Goal: Find contact information

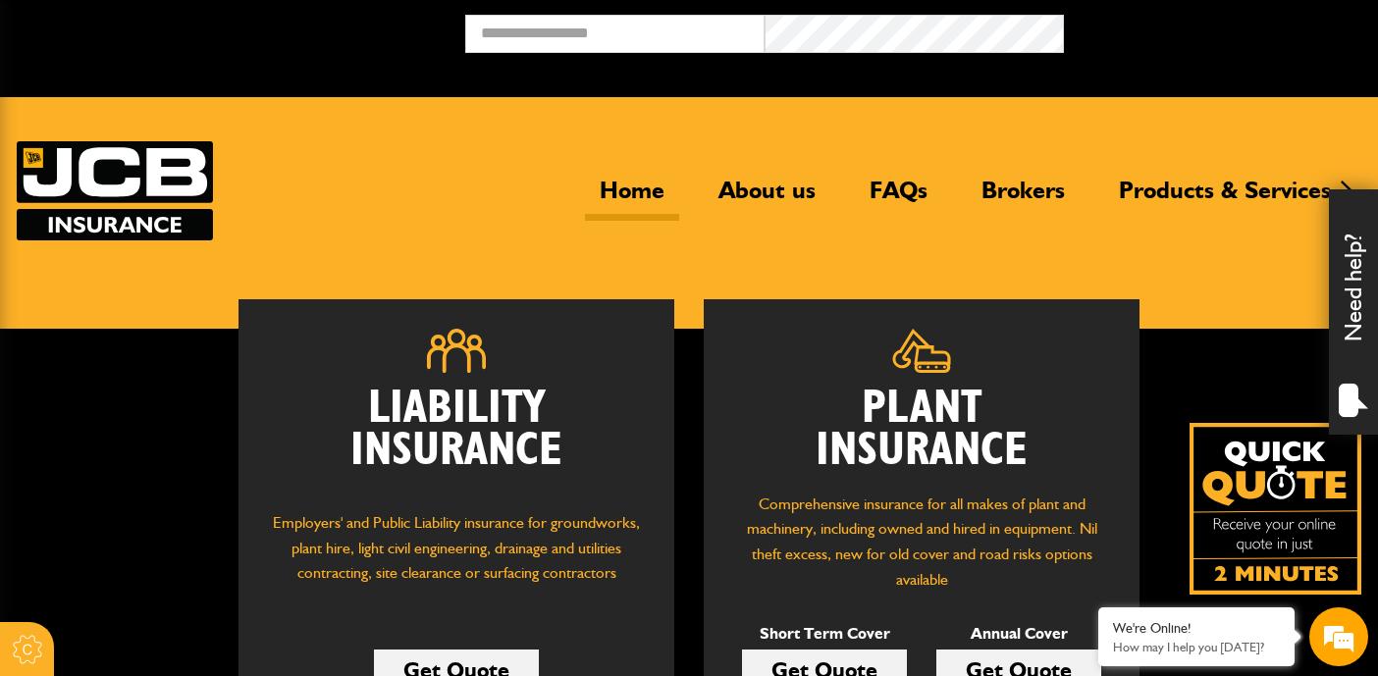
scroll to position [196, 0]
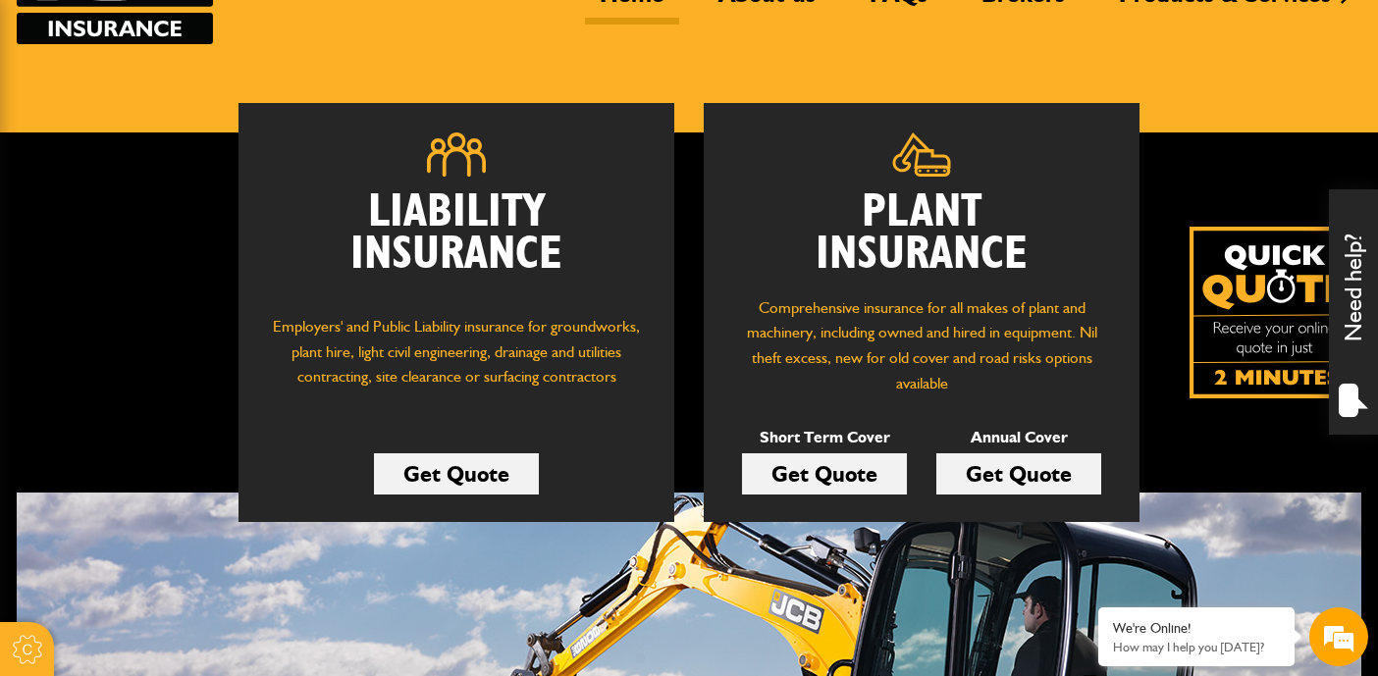
click at [681, 359] on div "Liability Insurance Employers' and Public Liability insurance for groundworks, …" at bounding box center [603, 312] width 1173 height 419
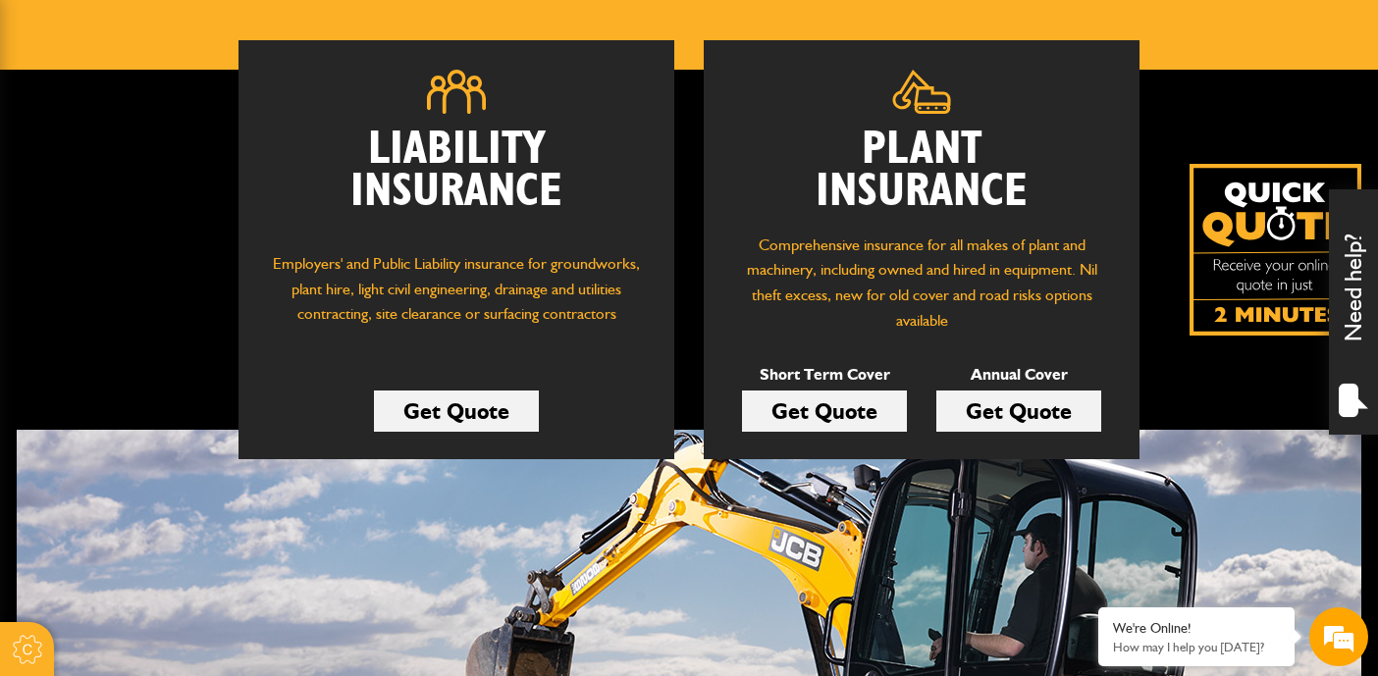
scroll to position [98, 0]
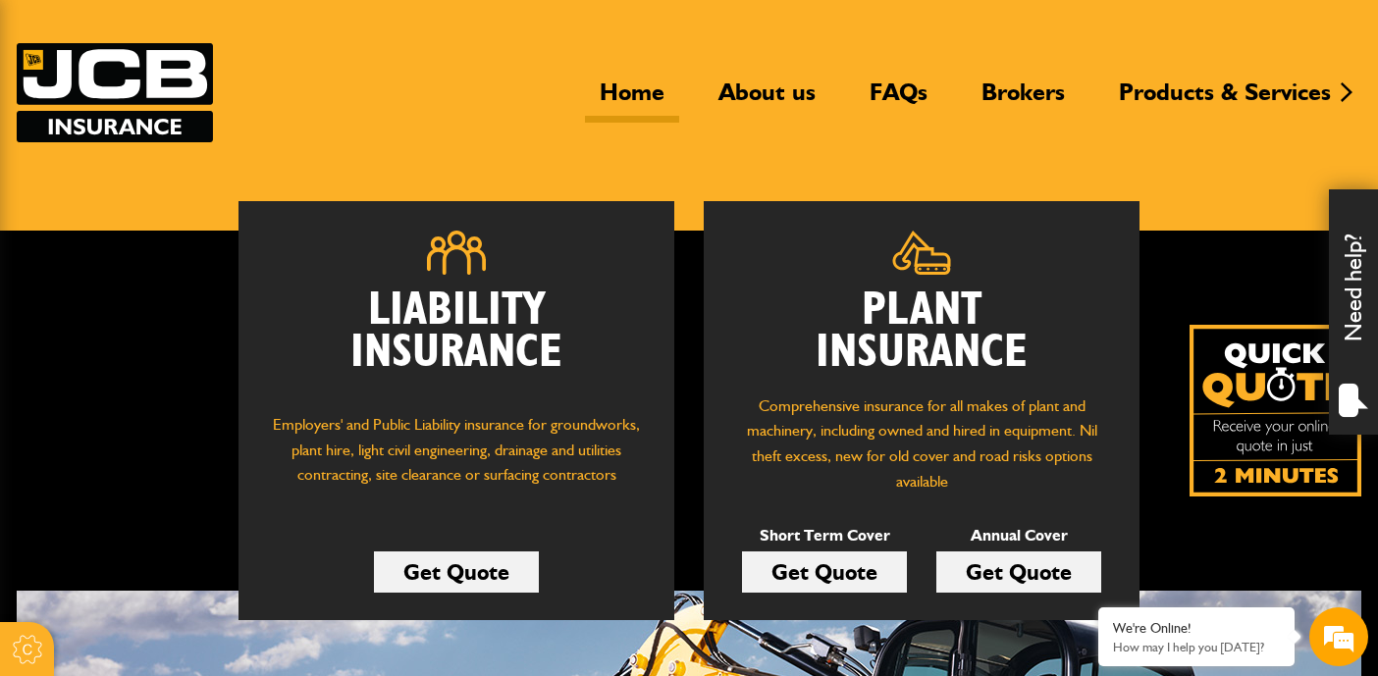
click at [1349, 281] on div "Need help?" at bounding box center [1353, 311] width 49 height 245
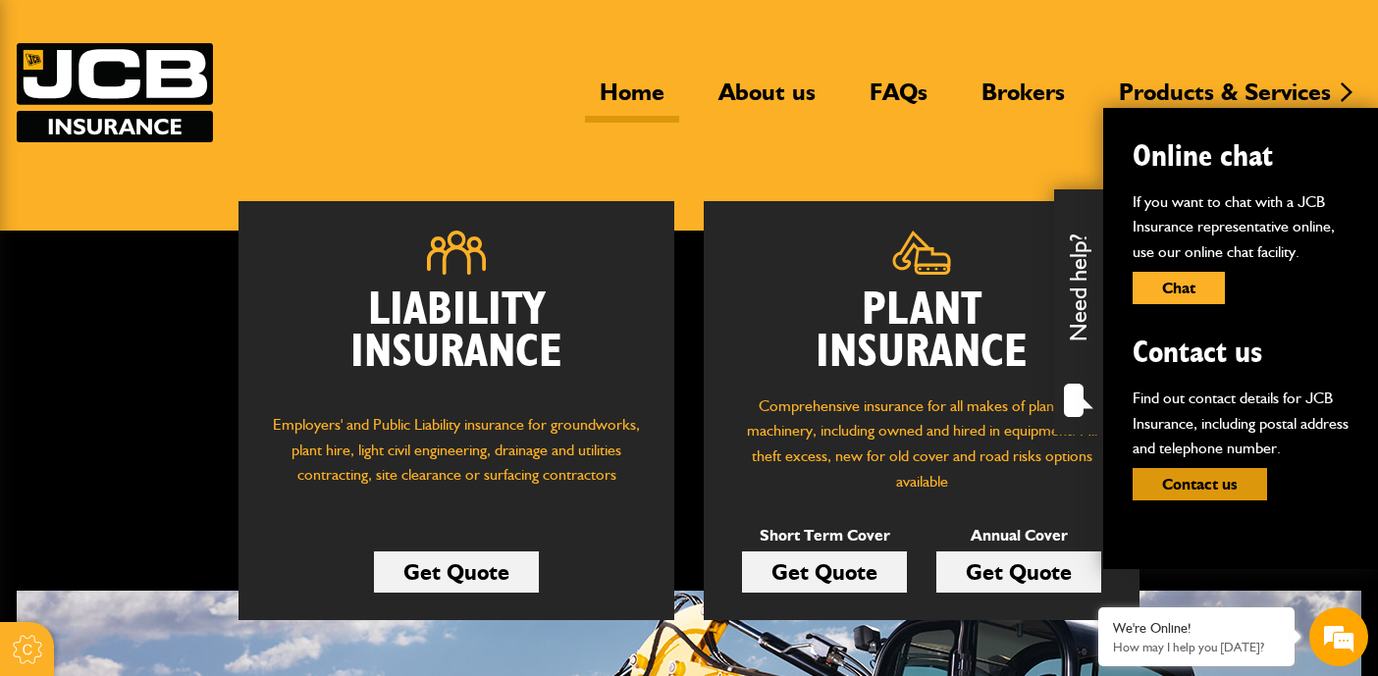
click at [1199, 486] on button "Contact us" at bounding box center [1200, 484] width 135 height 32
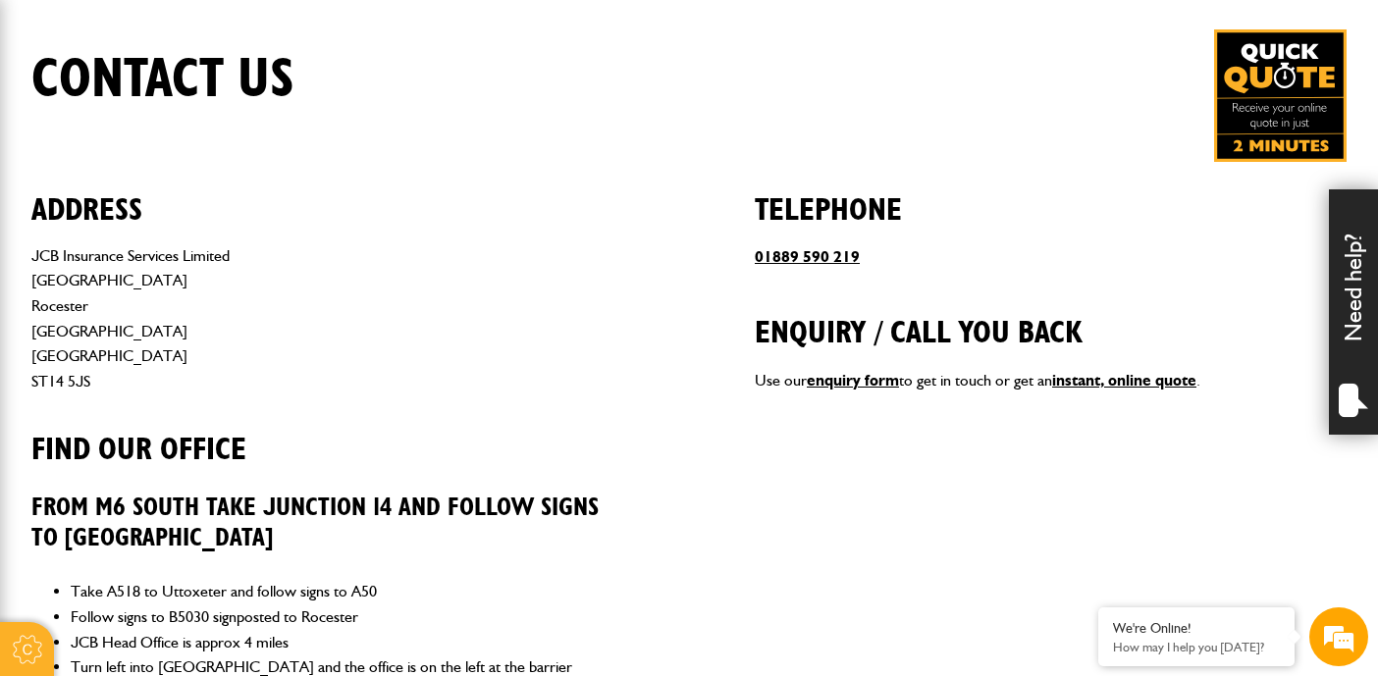
drag, startPoint x: 842, startPoint y: 413, endPoint x: 858, endPoint y: 354, distance: 61.0
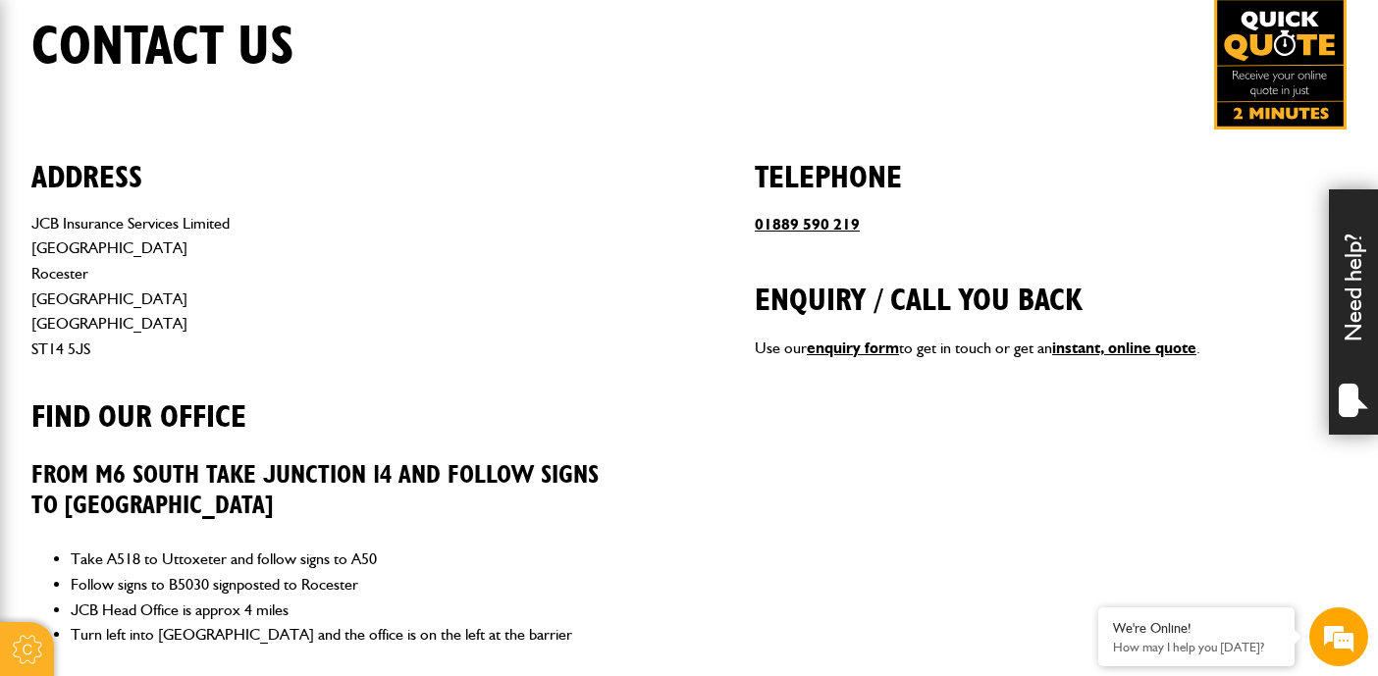
drag, startPoint x: 850, startPoint y: 429, endPoint x: 850, endPoint y: 480, distance: 51.1
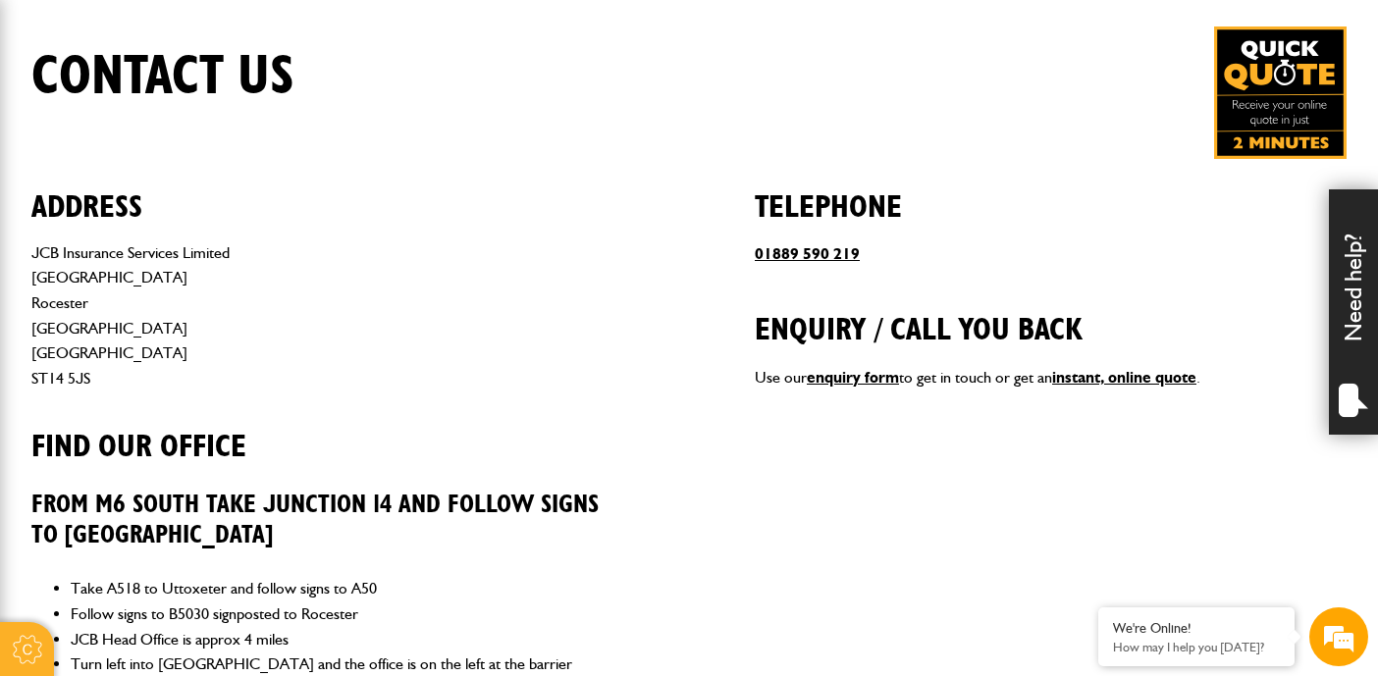
drag, startPoint x: 850, startPoint y: 473, endPoint x: 852, endPoint y: 418, distance: 55.0
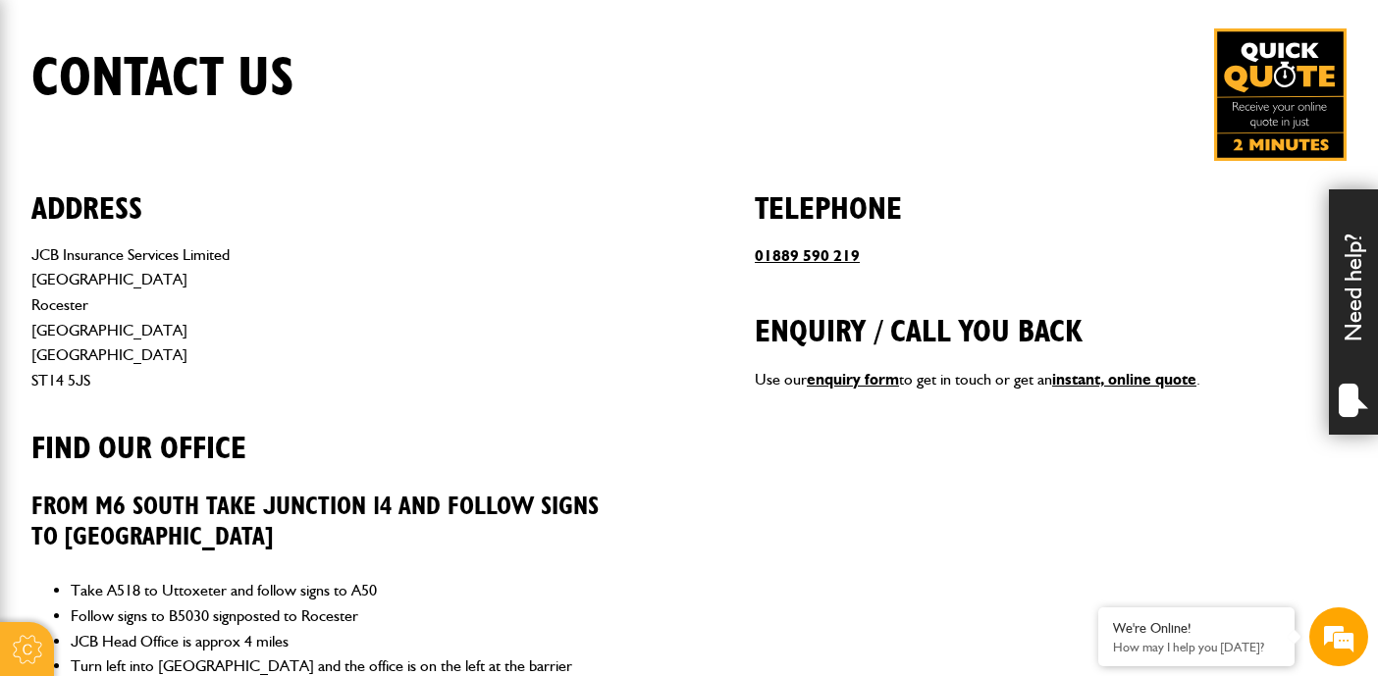
drag, startPoint x: 847, startPoint y: 449, endPoint x: 846, endPoint y: 469, distance: 20.6
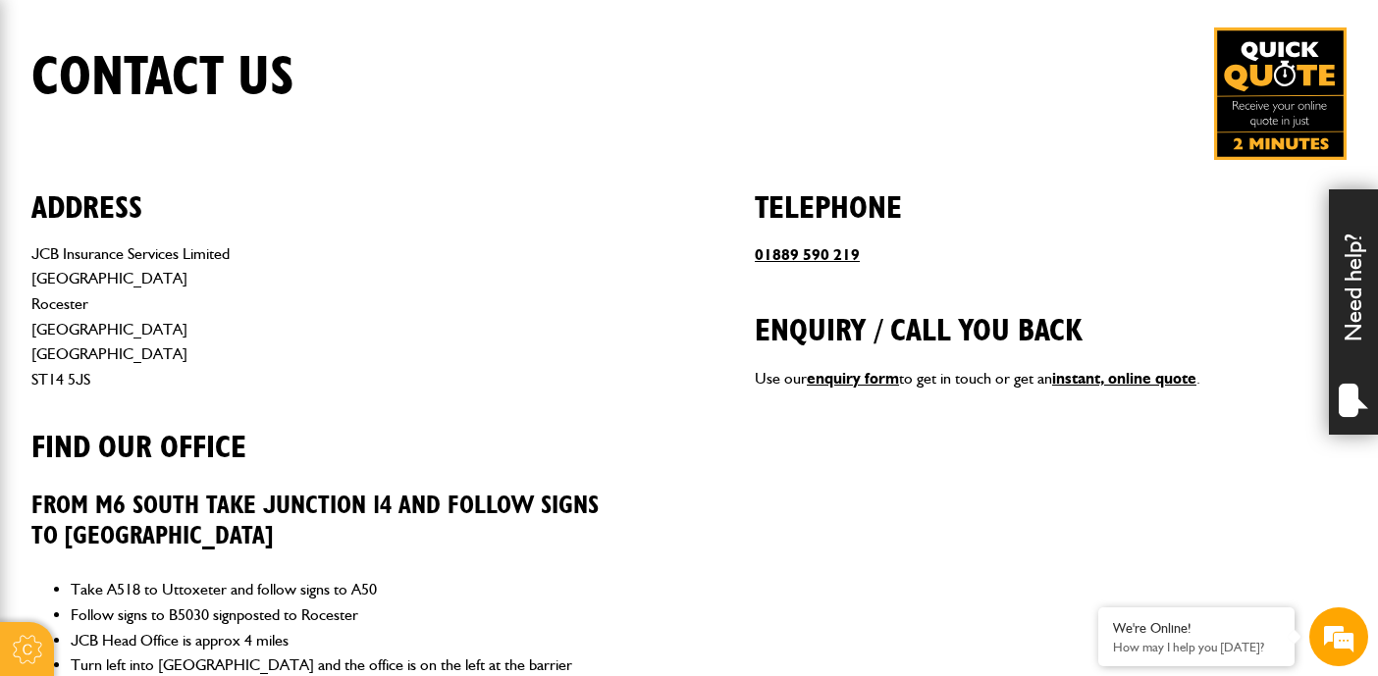
drag, startPoint x: 847, startPoint y: 496, endPoint x: 860, endPoint y: 526, distance: 33.0
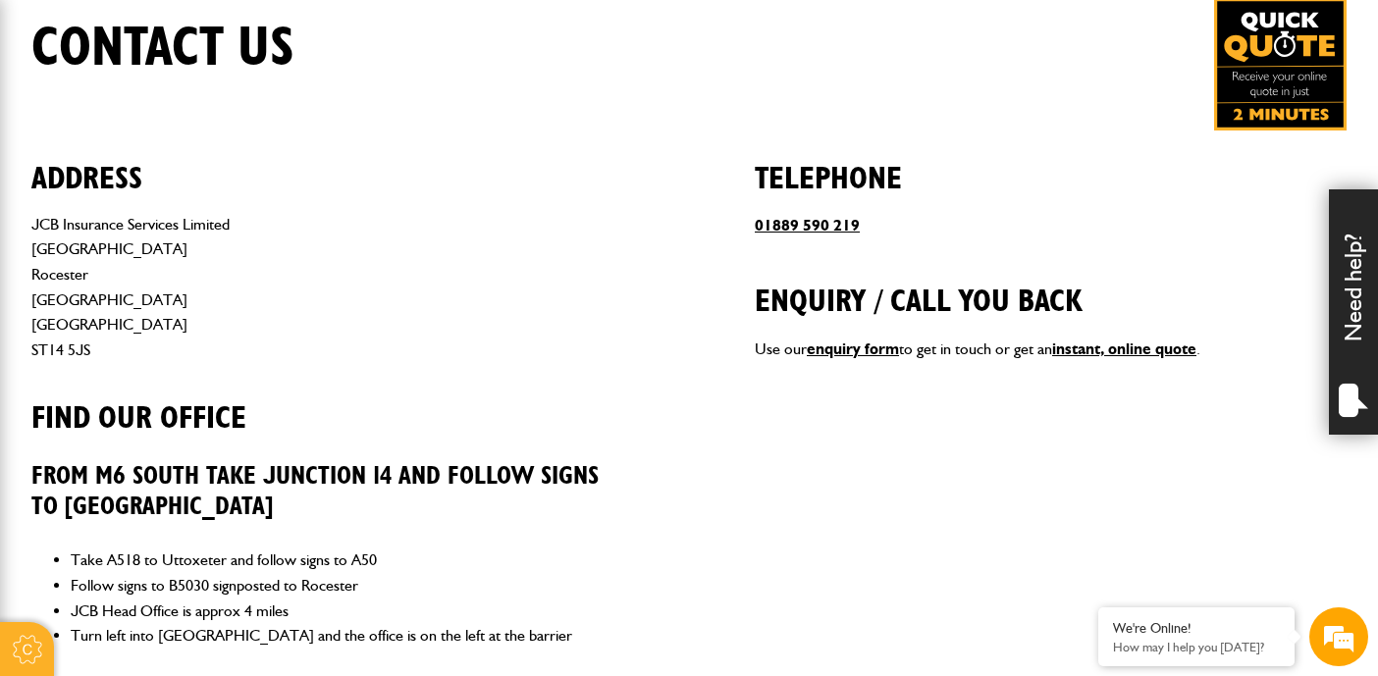
drag, startPoint x: 862, startPoint y: 507, endPoint x: 862, endPoint y: 567, distance: 59.9
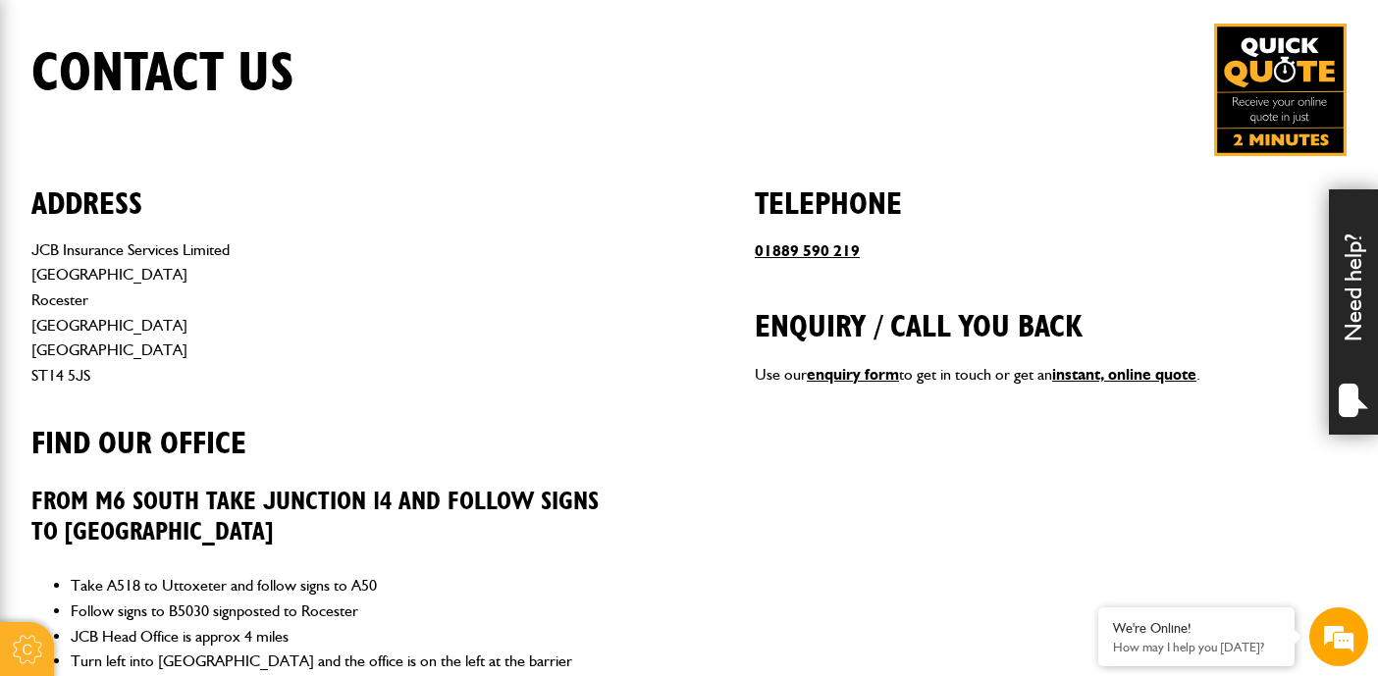
scroll to position [741, 0]
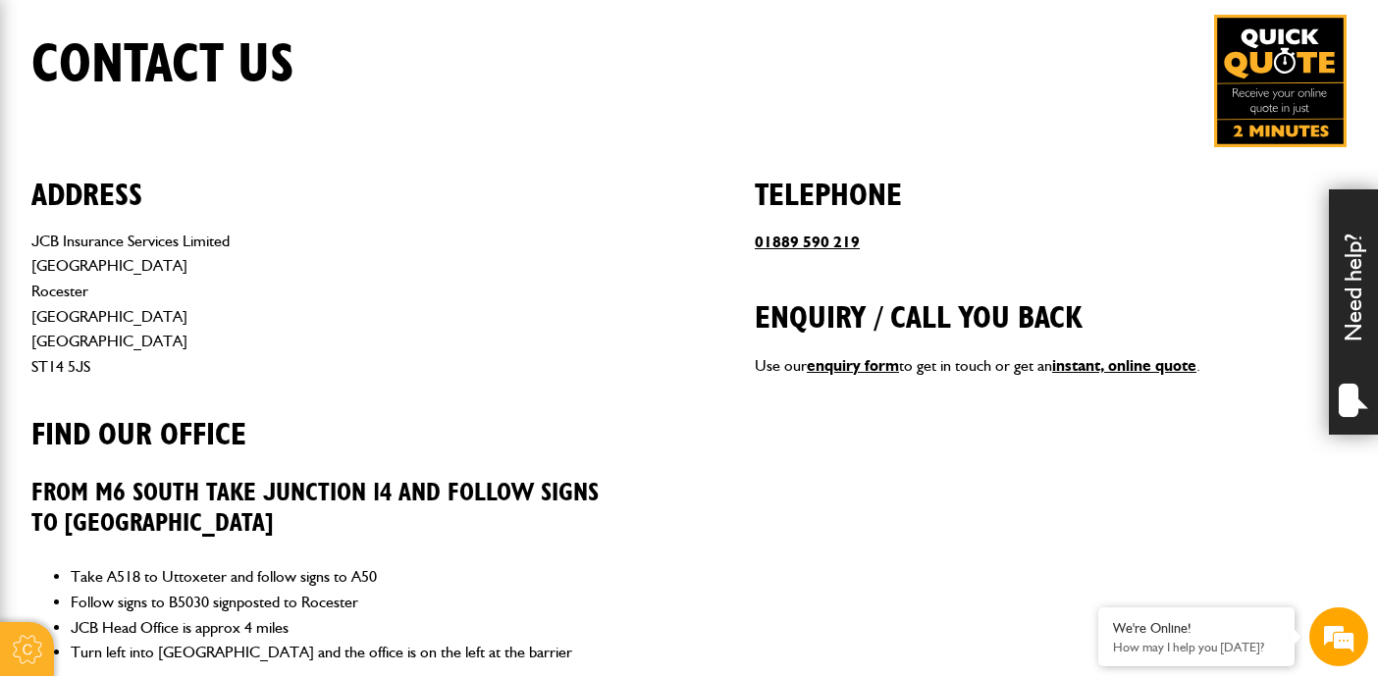
drag, startPoint x: 848, startPoint y: 497, endPoint x: 852, endPoint y: 549, distance: 52.2
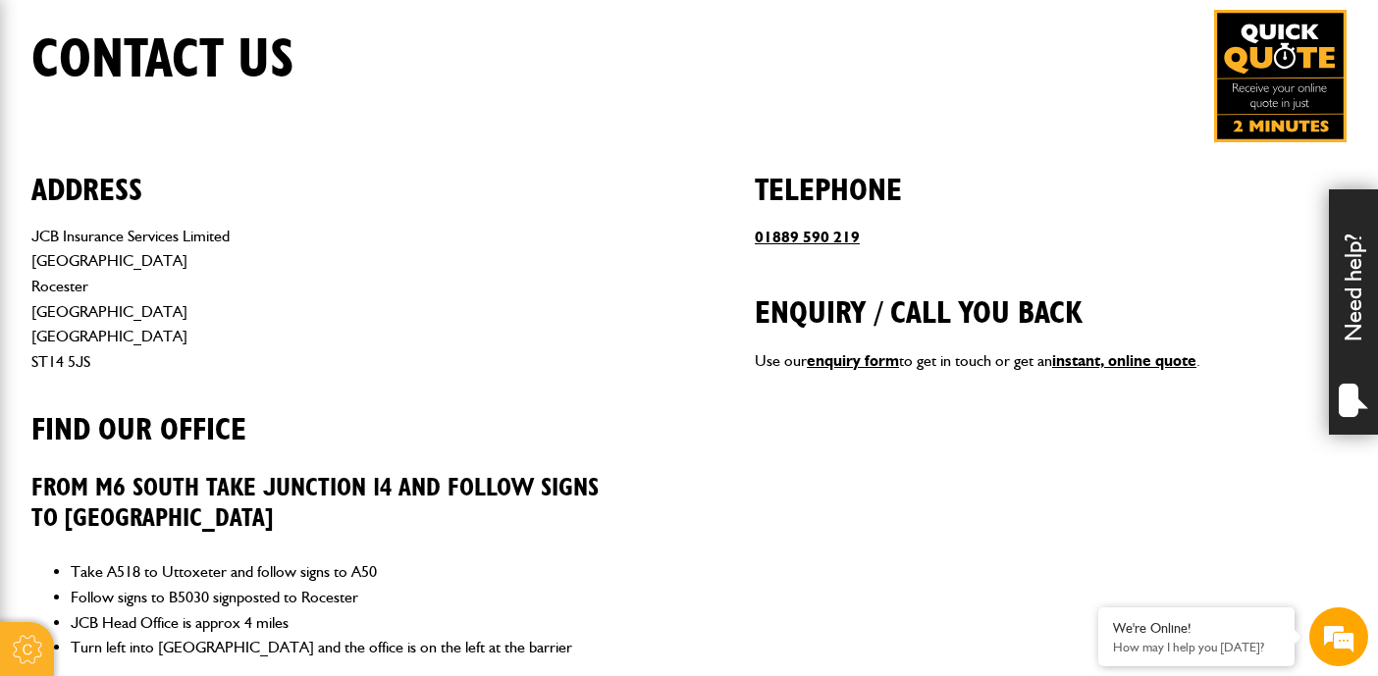
click at [757, 154] on h2 "Telephone" at bounding box center [1051, 175] width 592 height 67
click at [725, 201] on div "Address JCB Insurance Services Limited Station Road Rocester Staffordshire Engl…" at bounding box center [689, 630] width 1316 height 977
click at [718, 246] on div "Address JCB Insurance Services Limited Station Road Rocester Staffordshire Engl…" at bounding box center [689, 630] width 1316 height 977
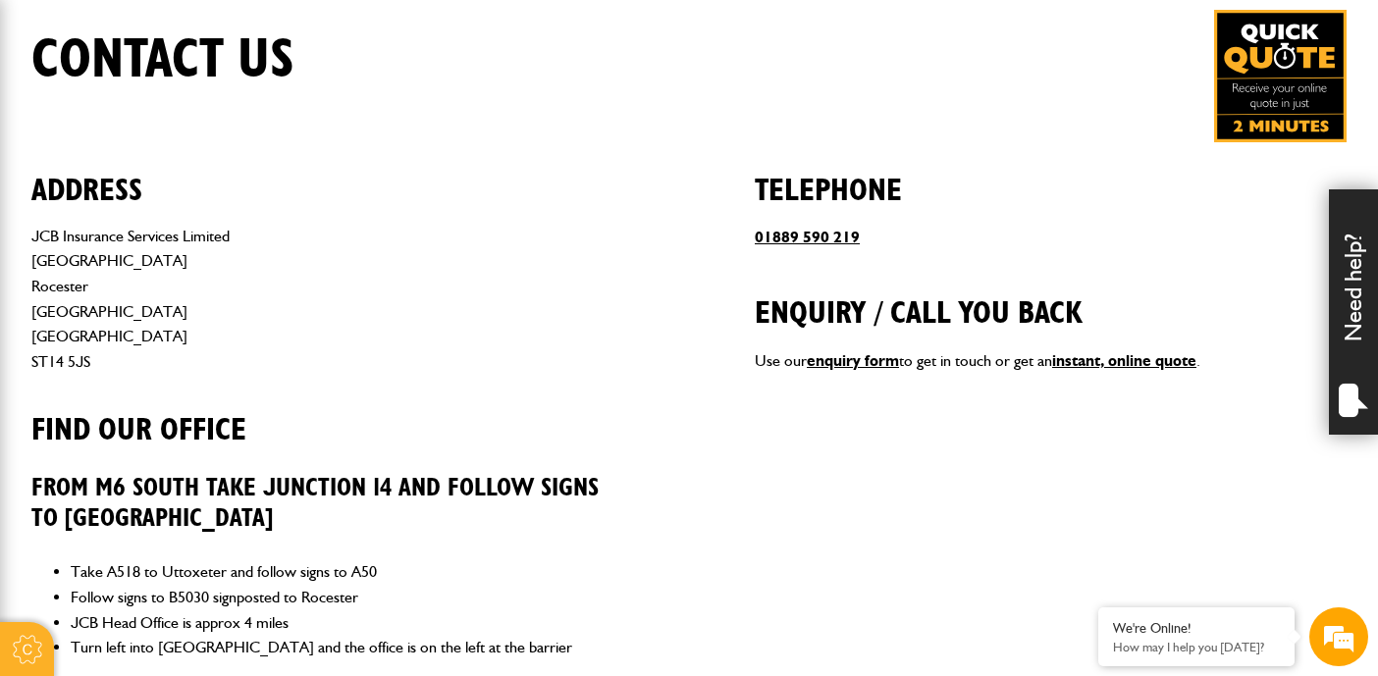
click at [675, 303] on div "Address JCB Insurance Services Limited Station Road Rocester Staffordshire Engl…" at bounding box center [689, 630] width 1316 height 977
click at [646, 255] on div "Address JCB Insurance Services Limited Station Road Rocester Staffordshire Engl…" at bounding box center [689, 630] width 1316 height 977
click at [645, 201] on div "Address JCB Insurance Services Limited Station Road Rocester Staffordshire Engl…" at bounding box center [689, 630] width 1316 height 977
click at [680, 176] on div "Address JCB Insurance Services Limited Station Road Rocester Staffordshire Engl…" at bounding box center [689, 630] width 1316 height 977
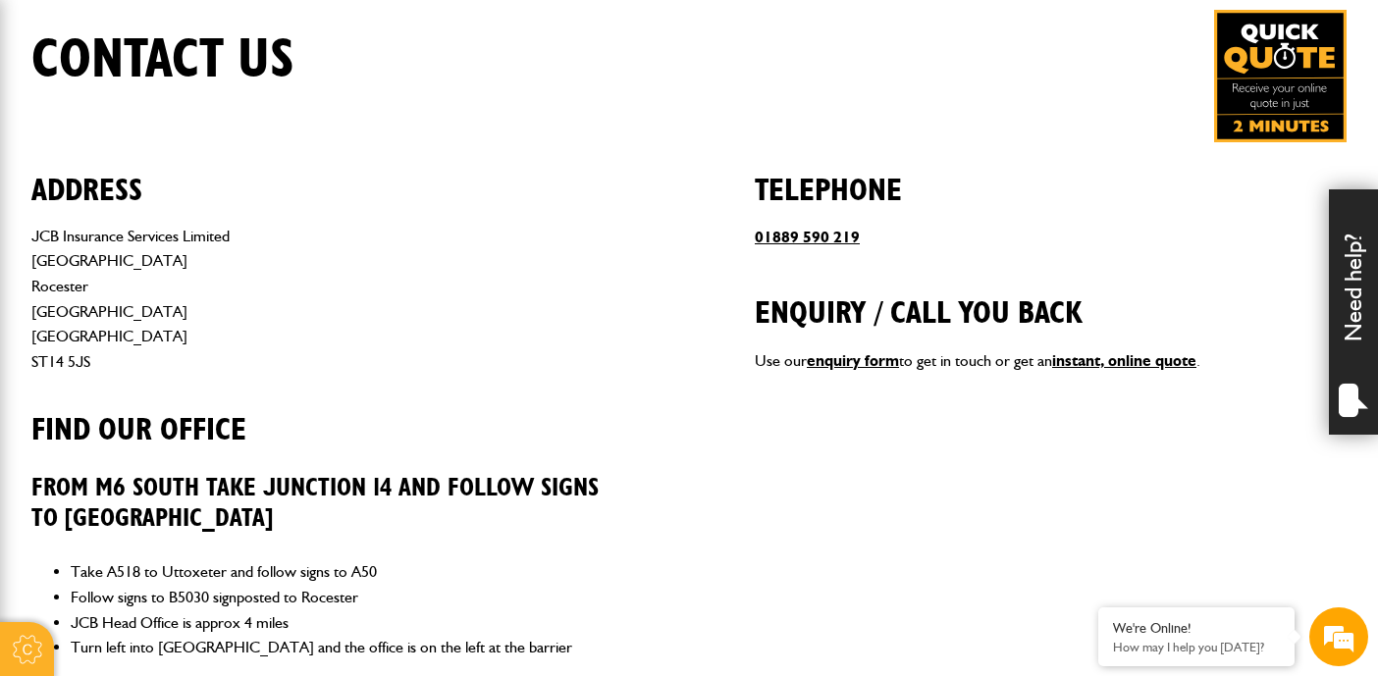
click at [734, 279] on div "Address JCB Insurance Services Limited Station Road Rocester Staffordshire Engl…" at bounding box center [689, 630] width 1316 height 977
drag, startPoint x: 684, startPoint y: 339, endPoint x: 565, endPoint y: 287, distance: 130.6
click at [655, 338] on div "Address JCB Insurance Services Limited Station Road Rocester Staffordshire Engl…" at bounding box center [689, 630] width 1316 height 977
click at [565, 287] on address "JCB Insurance Services Limited Station Road Rocester Staffordshire England ST14…" at bounding box center [327, 299] width 592 height 151
click at [625, 163] on div "Address JCB Insurance Services Limited Station Road Rocester Staffordshire Engl…" at bounding box center [689, 630] width 1316 height 977
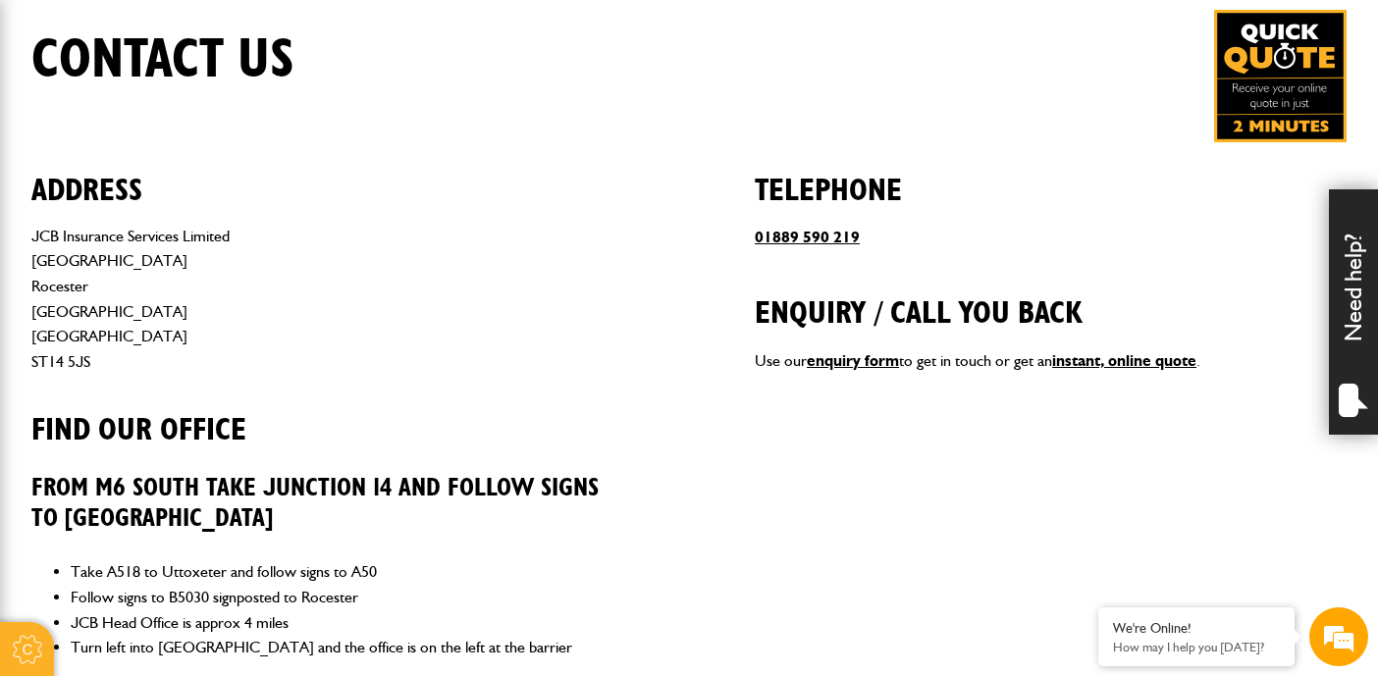
click at [672, 152] on div "Address JCB Insurance Services Limited Station Road Rocester Staffordshire Engl…" at bounding box center [689, 630] width 1316 height 977
drag, startPoint x: 621, startPoint y: 310, endPoint x: 616, endPoint y: 267, distance: 43.5
click at [616, 267] on address "JCB Insurance Services Limited Station Road Rocester Staffordshire England ST14…" at bounding box center [327, 299] width 592 height 151
drag, startPoint x: 616, startPoint y: 267, endPoint x: 570, endPoint y: 171, distance: 106.3
click at [570, 171] on h2 "Address" at bounding box center [327, 175] width 592 height 67
